Goal: Find contact information: Obtain details needed to contact an individual or organization

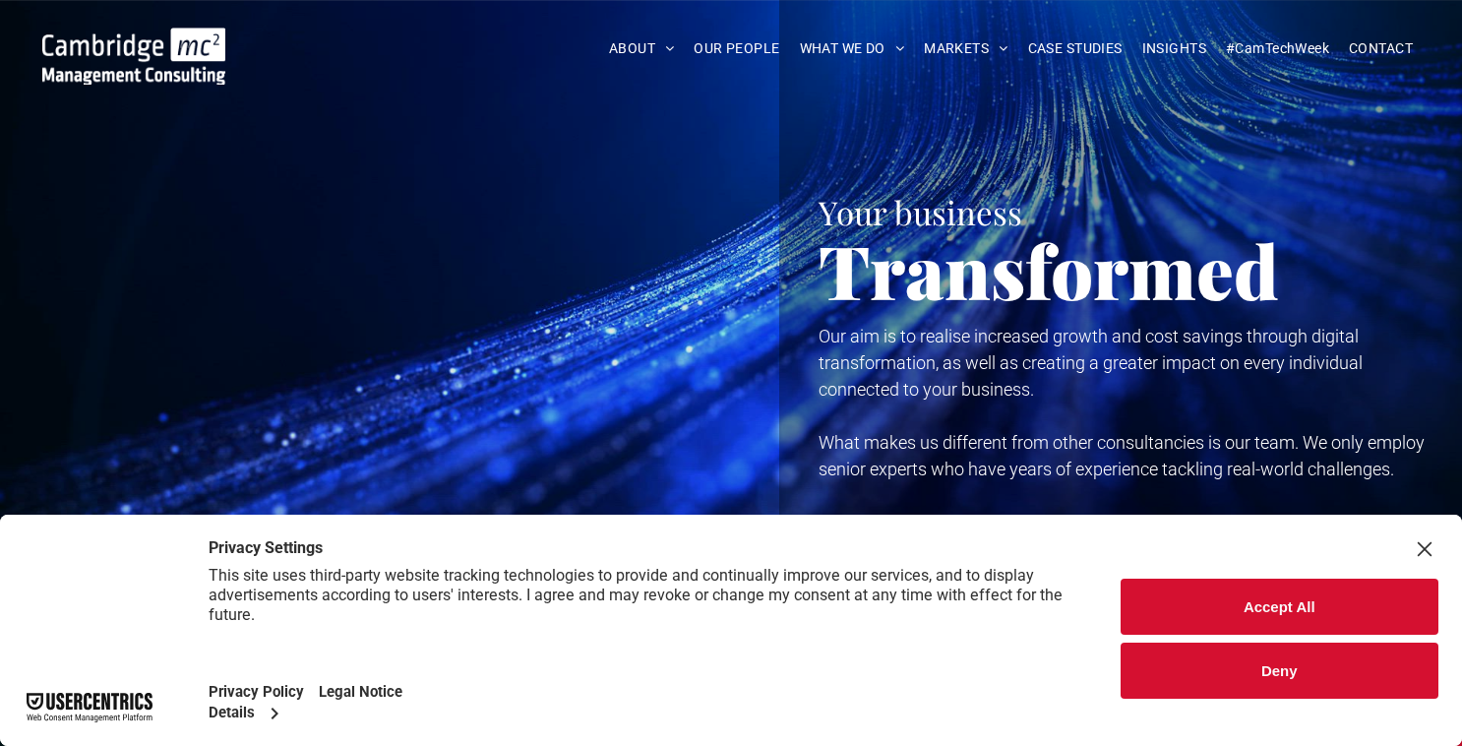
click at [1252, 660] on button "Deny" at bounding box center [1279, 670] width 319 height 56
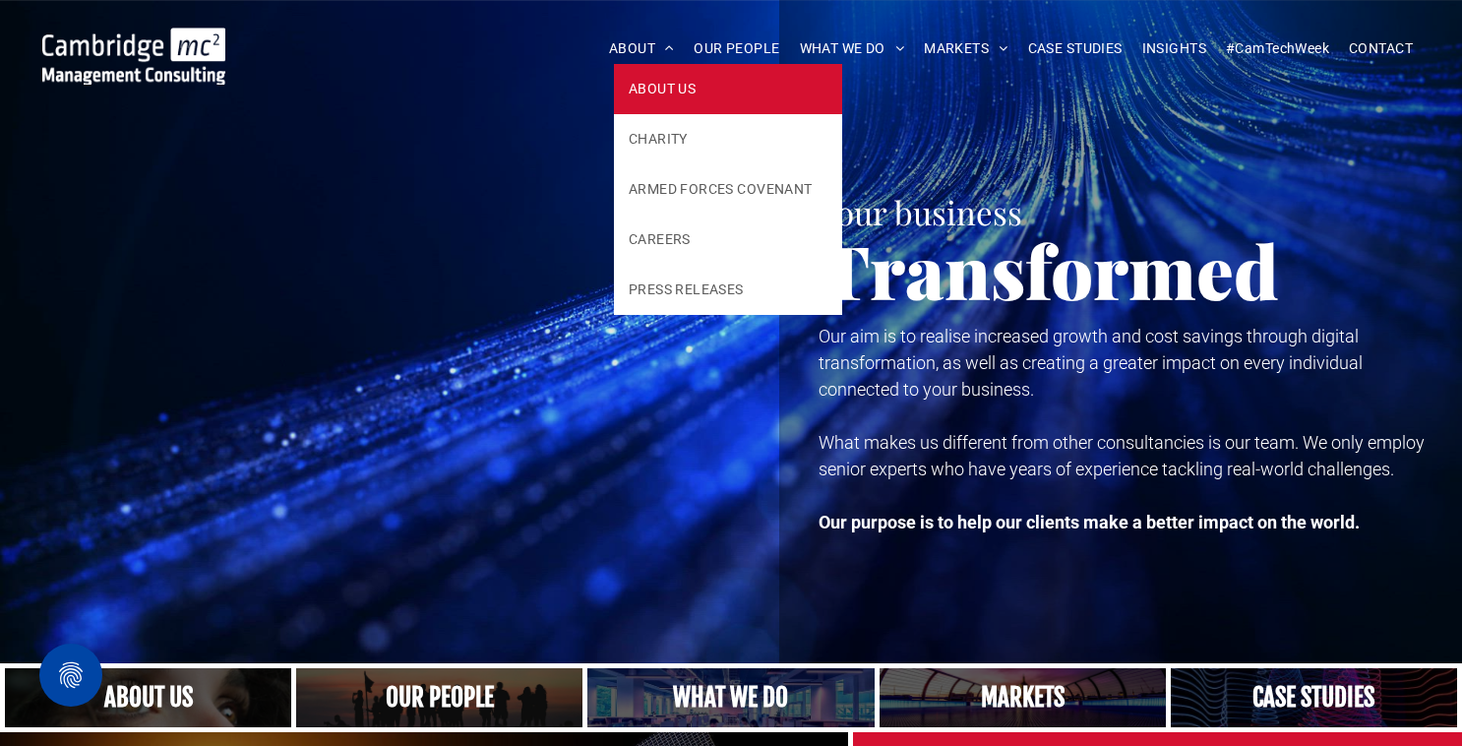
click at [643, 85] on span "ABOUT US" at bounding box center [662, 89] width 67 height 21
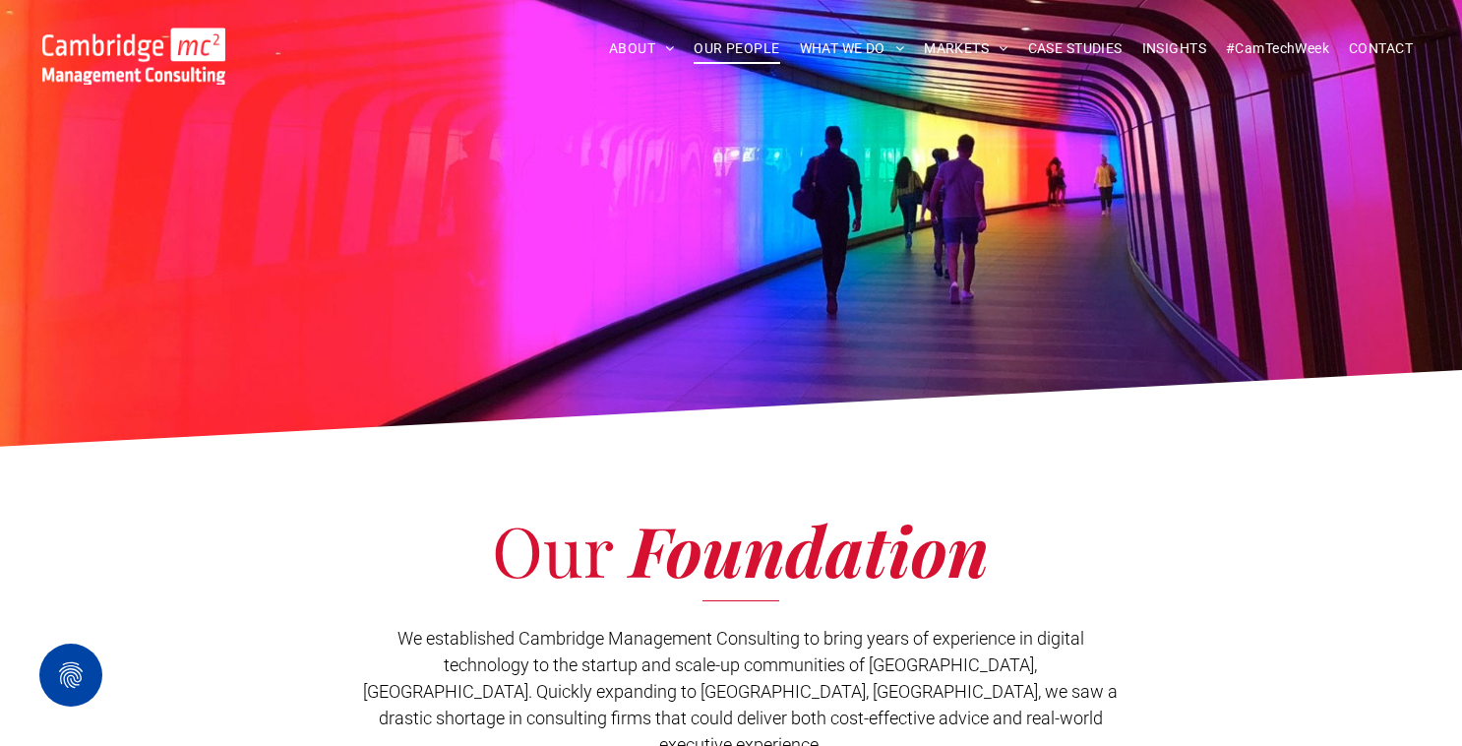
click at [733, 44] on span "OUR PEOPLE" at bounding box center [737, 48] width 86 height 30
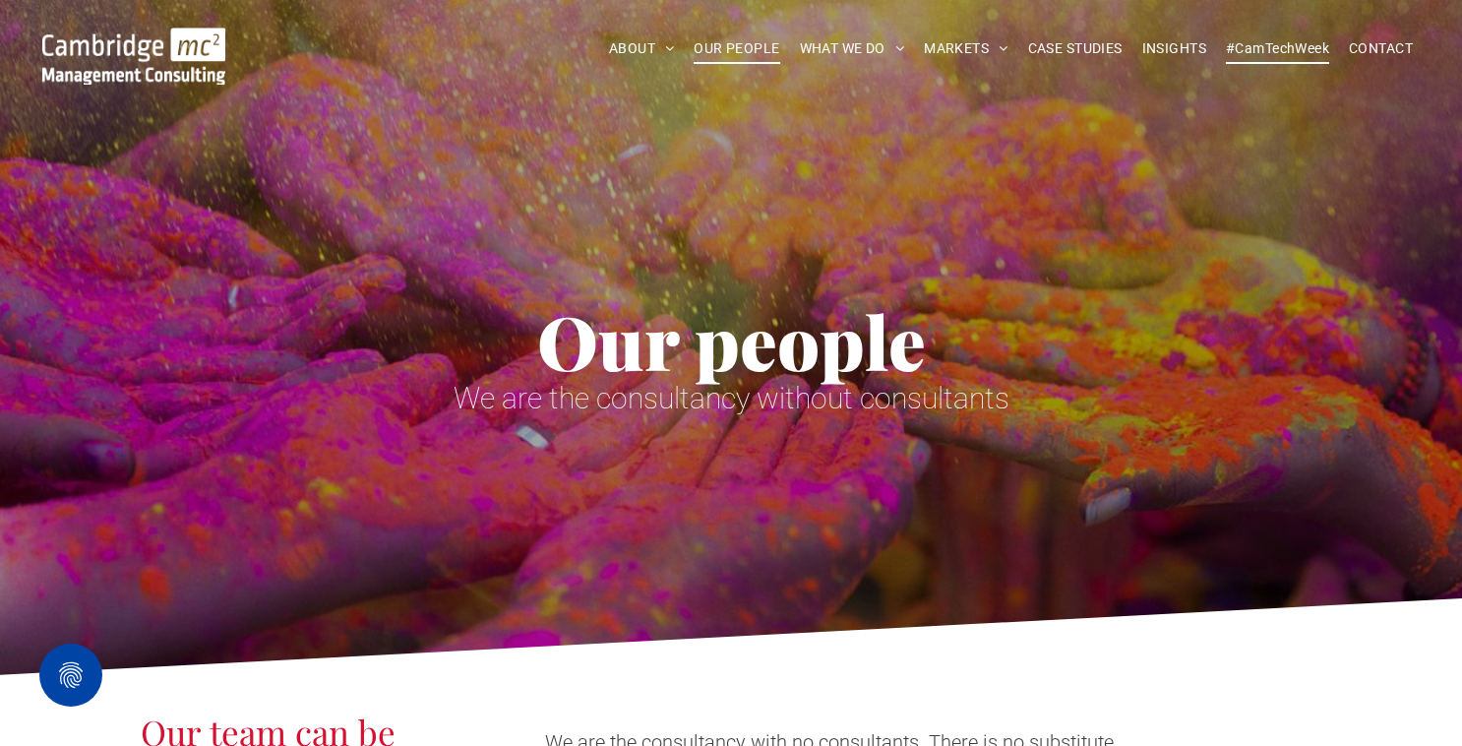
click at [1272, 47] on span "#CamTechWeek" at bounding box center [1277, 48] width 103 height 30
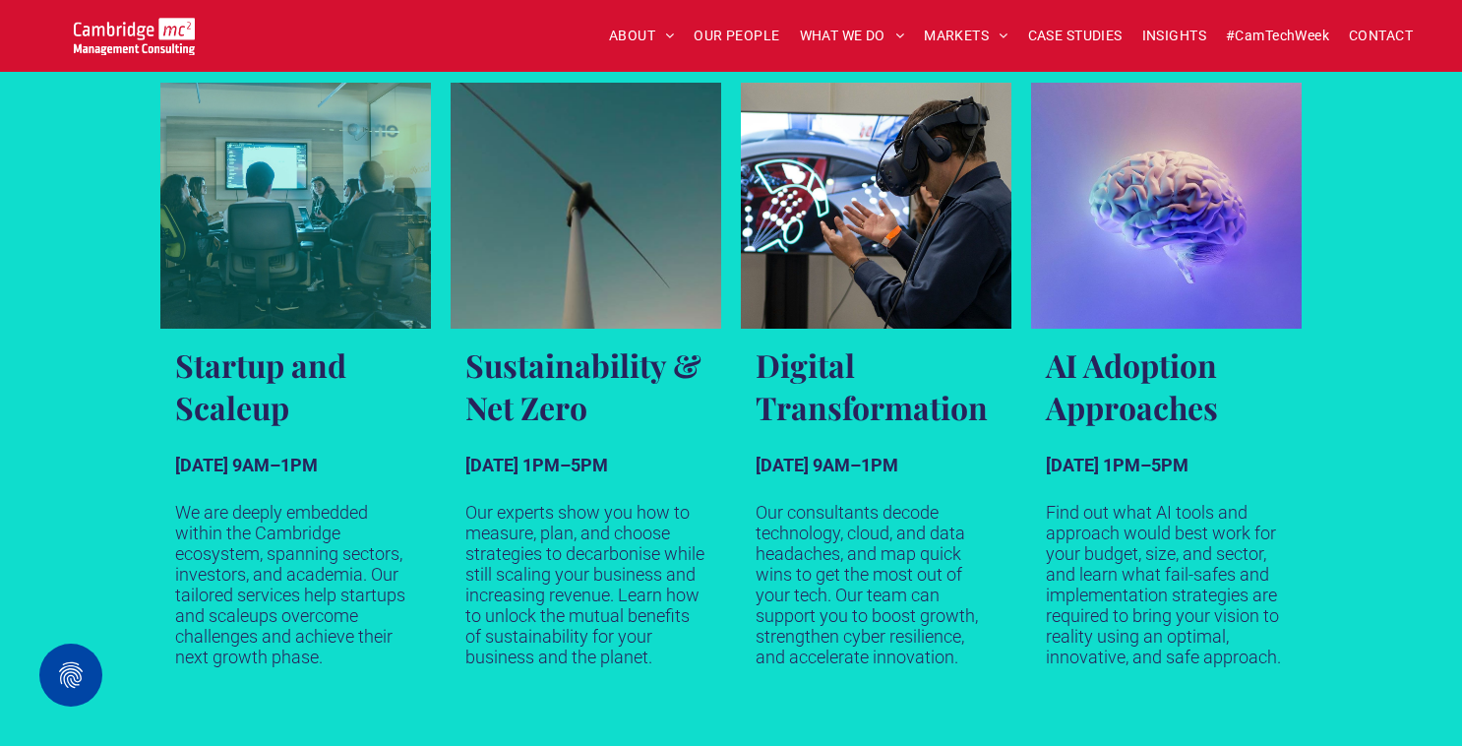
scroll to position [1163, 0]
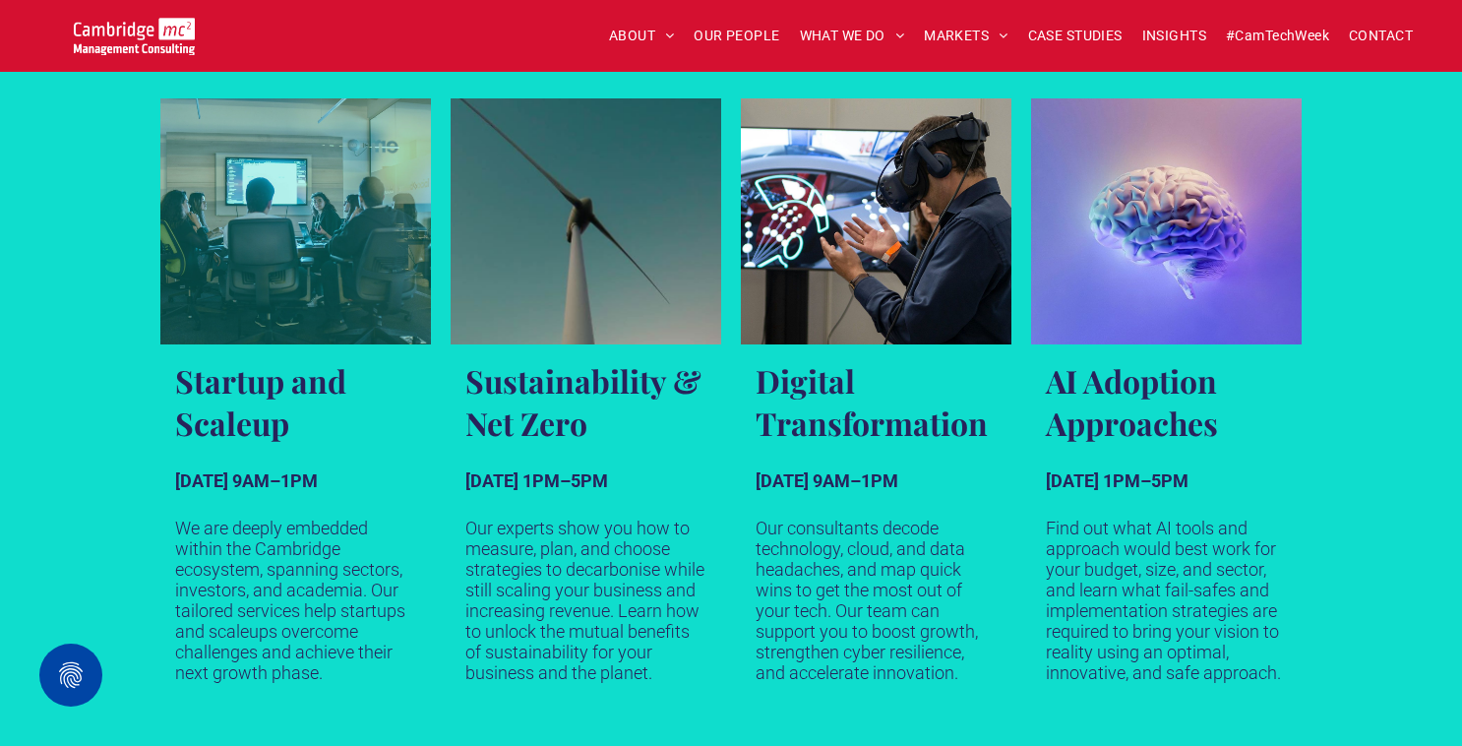
click at [258, 323] on link at bounding box center [295, 221] width 271 height 246
click at [256, 381] on h3 "Startup and Scaleup" at bounding box center [295, 401] width 241 height 85
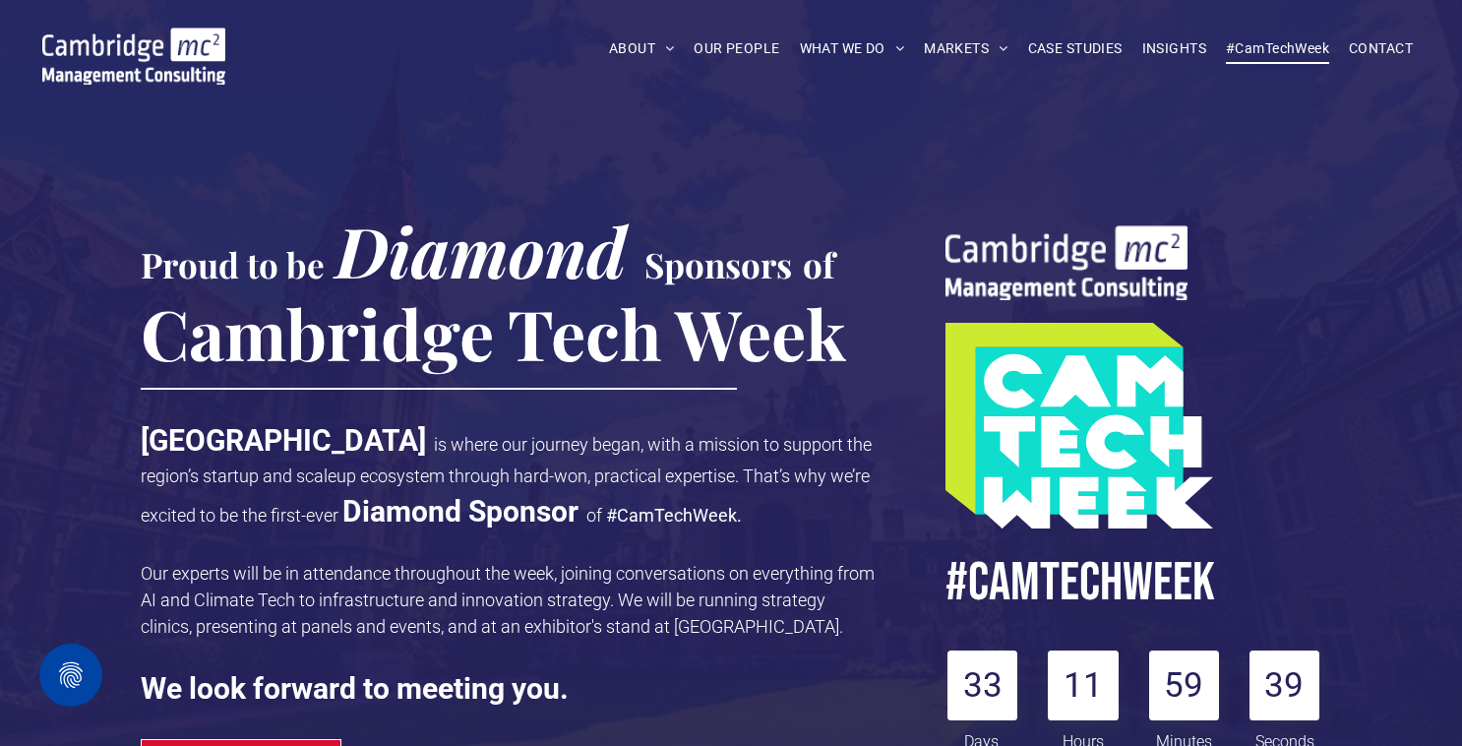
scroll to position [0, 0]
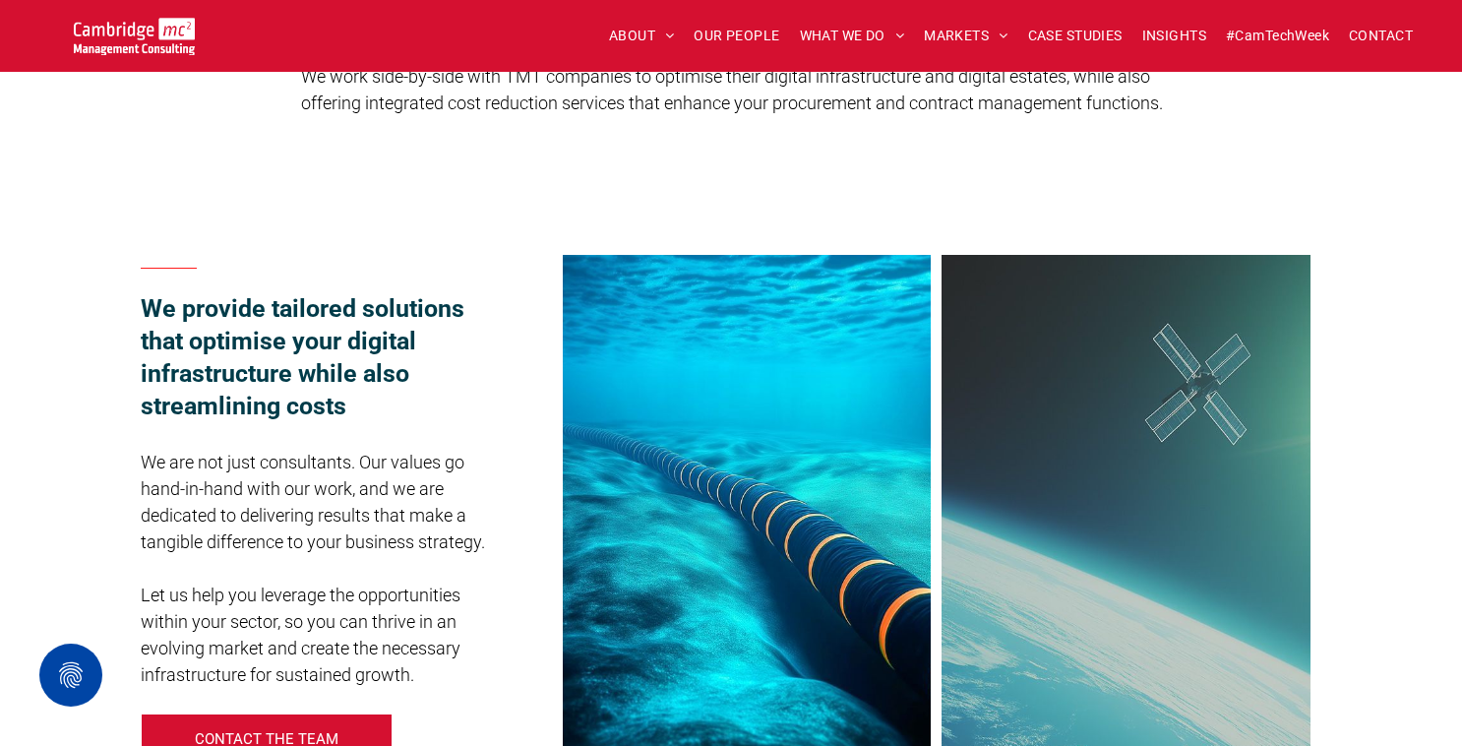
scroll to position [898, 0]
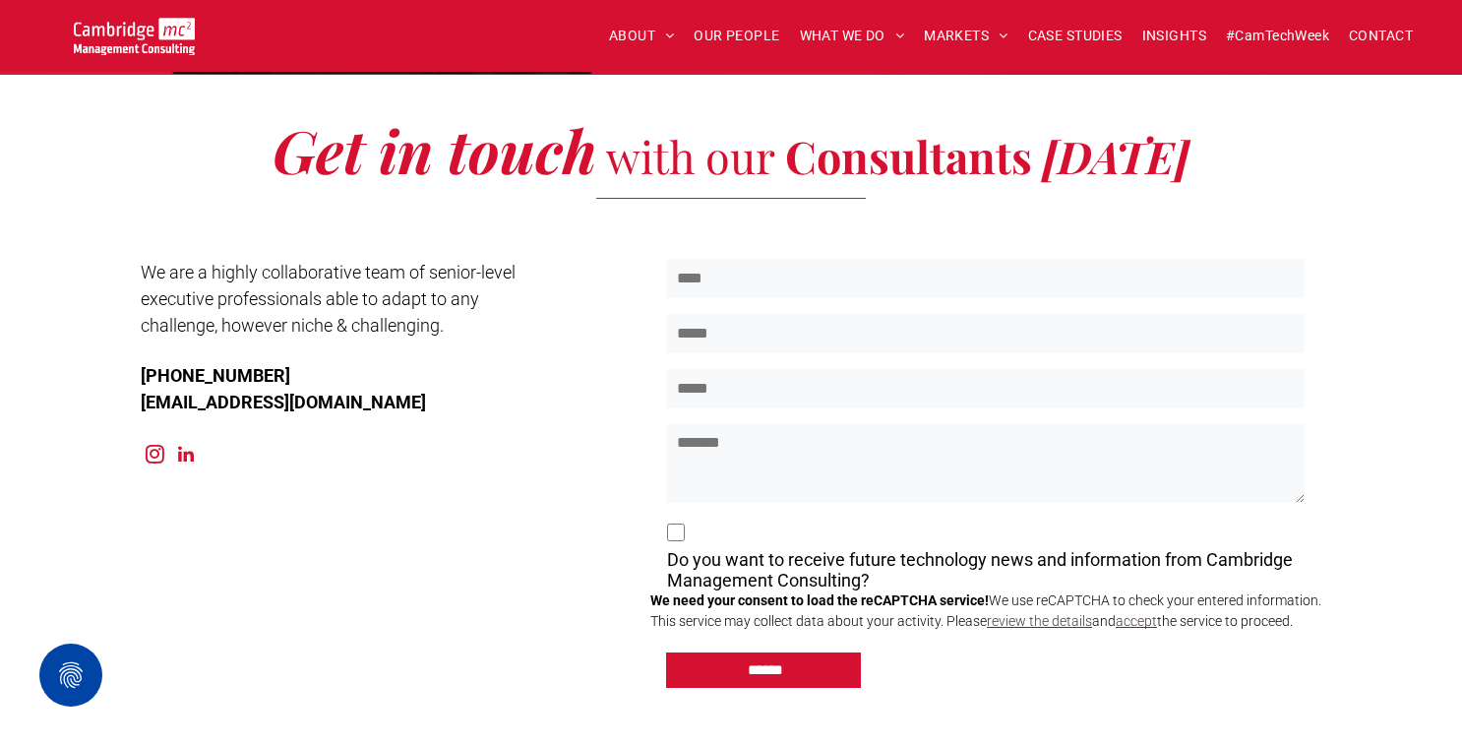
scroll to position [6139, 0]
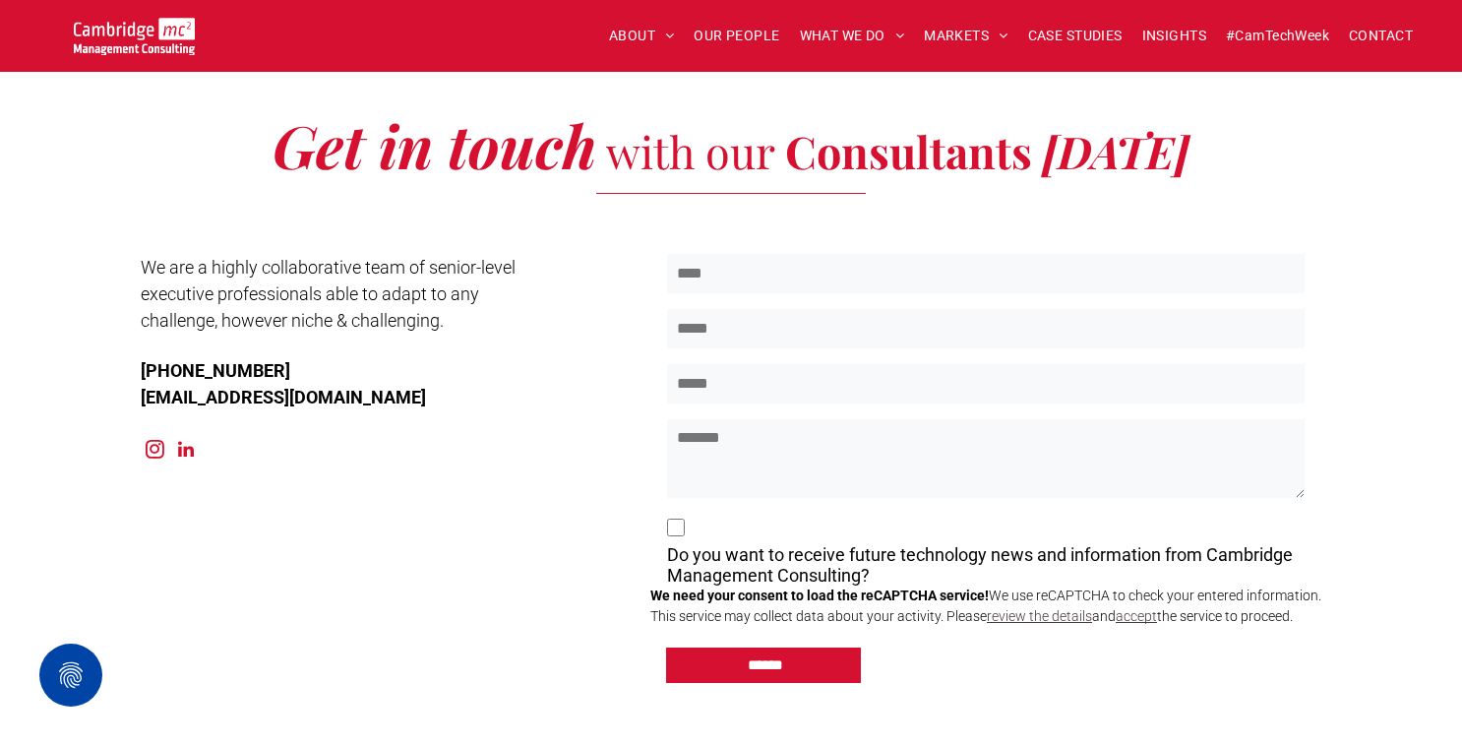
click at [348, 391] on p "[EMAIL_ADDRESS][DOMAIN_NAME]" at bounding box center [357, 397] width 433 height 27
click at [133, 359] on div "We are a highly collaborative team of senior-level executive professionals able…" at bounding box center [731, 507] width 1462 height 564
drag, startPoint x: 336, startPoint y: 392, endPoint x: 137, endPoint y: 363, distance: 201.7
click at [137, 363] on div "We are a highly collaborative team of senior-level executive professionals able…" at bounding box center [731, 507] width 1462 height 564
copy div "[PHONE_NUMBER] [EMAIL_ADDRESS][DOMAIN_NAME]"
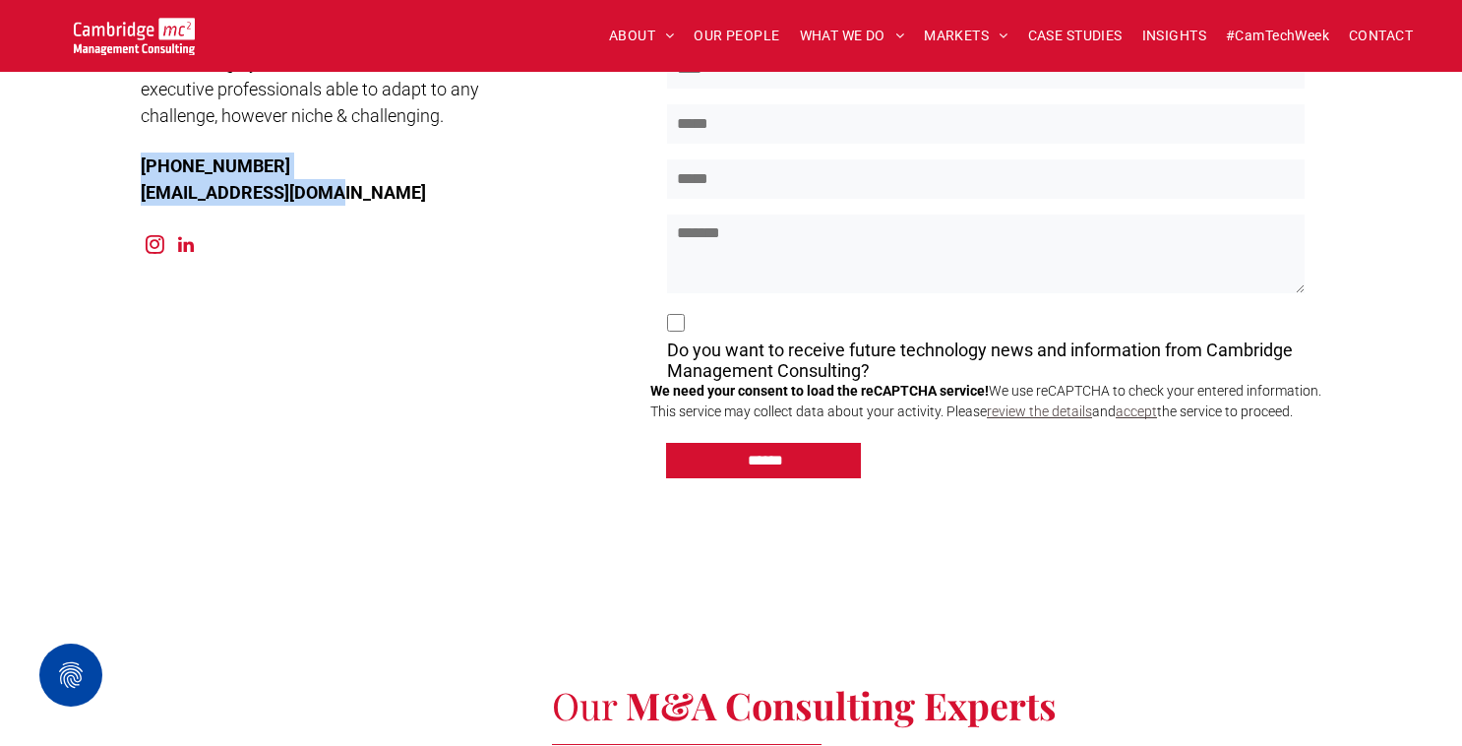
scroll to position [6397, 0]
